Goal: Task Accomplishment & Management: Manage account settings

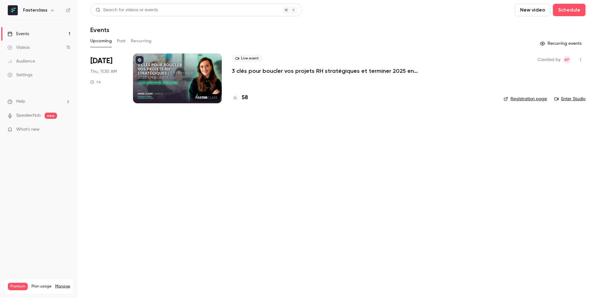
click at [144, 86] on div at bounding box center [177, 79] width 89 height 50
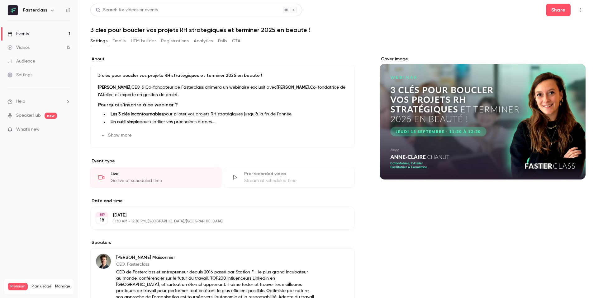
click at [134, 40] on button "UTM builder" at bounding box center [143, 41] width 25 height 10
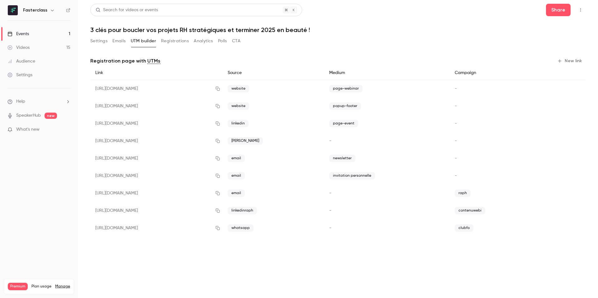
click at [166, 40] on button "Registrations" at bounding box center [175, 41] width 28 height 10
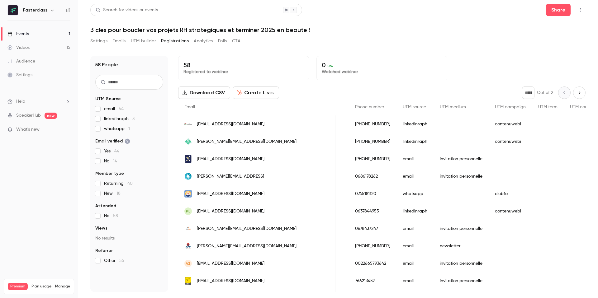
click at [142, 44] on button "UTM builder" at bounding box center [143, 41] width 25 height 10
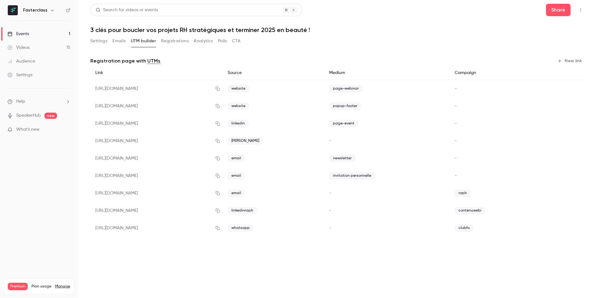
click at [172, 39] on button "Registrations" at bounding box center [175, 41] width 28 height 10
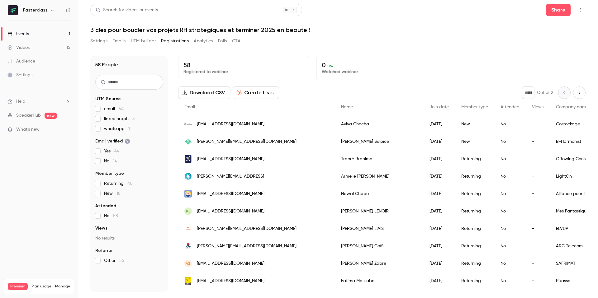
drag, startPoint x: 152, startPoint y: 37, endPoint x: 157, endPoint y: 43, distance: 8.4
click at [152, 37] on button "UTM builder" at bounding box center [143, 41] width 25 height 10
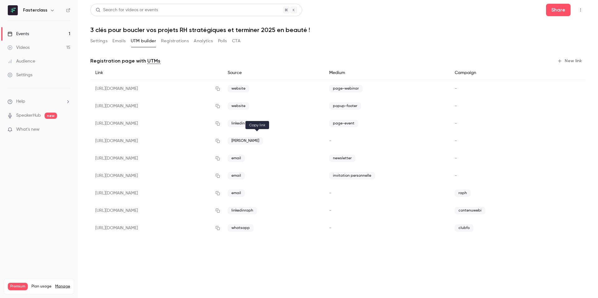
click at [220, 140] on icon "button" at bounding box center [217, 141] width 5 height 4
click at [220, 141] on icon "button" at bounding box center [217, 141] width 5 height 4
click at [17, 51] on link "Videos 15" at bounding box center [39, 48] width 78 height 14
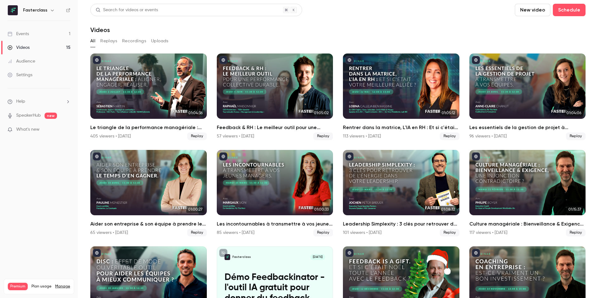
click at [29, 63] on div "Audience" at bounding box center [21, 61] width 28 height 6
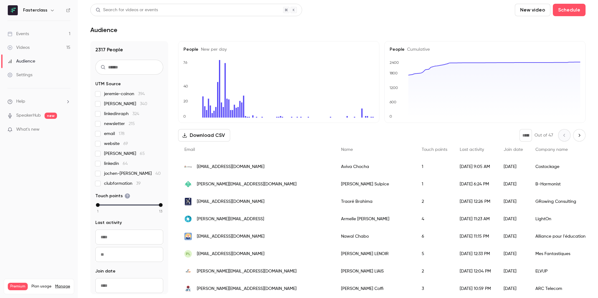
click at [121, 65] on input "text" at bounding box center [129, 67] width 68 height 15
paste input "**********"
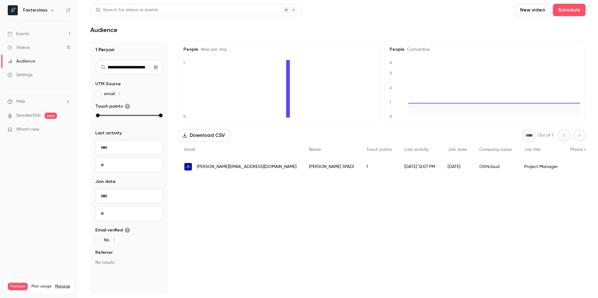
type input "**********"
